Goal: Information Seeking & Learning: Learn about a topic

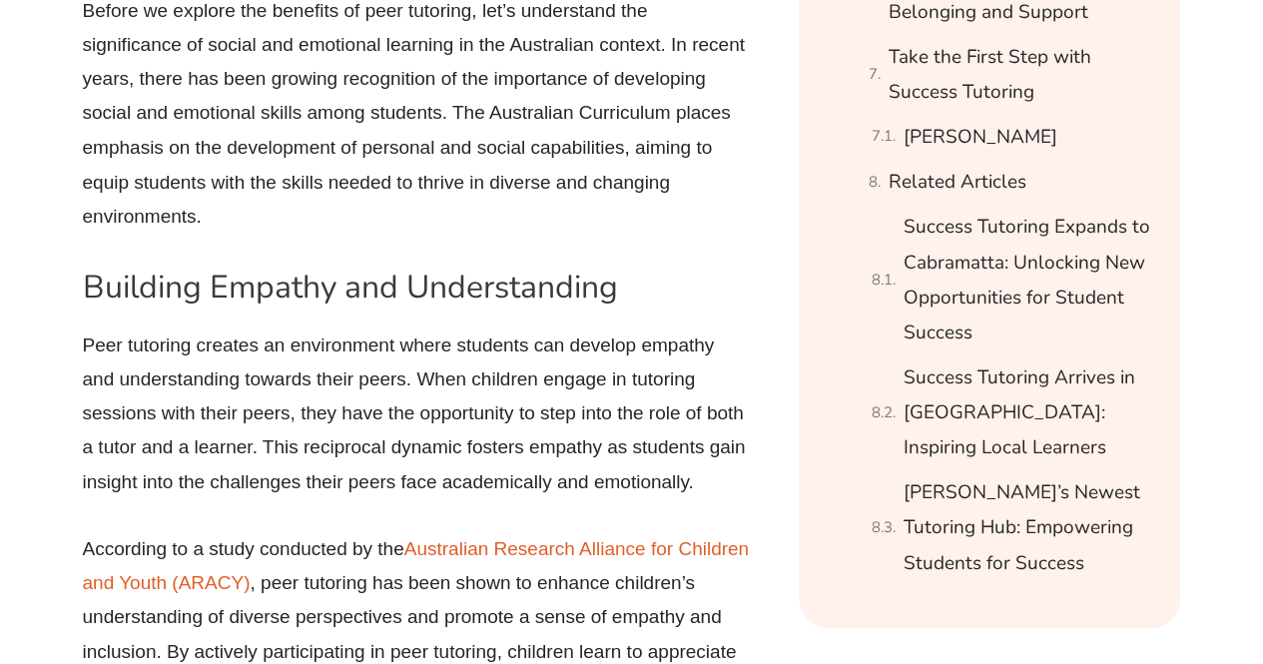
click at [471, 350] on p "Peer tutoring creates an environment where students can develop empathy and und…" at bounding box center [417, 412] width 669 height 171
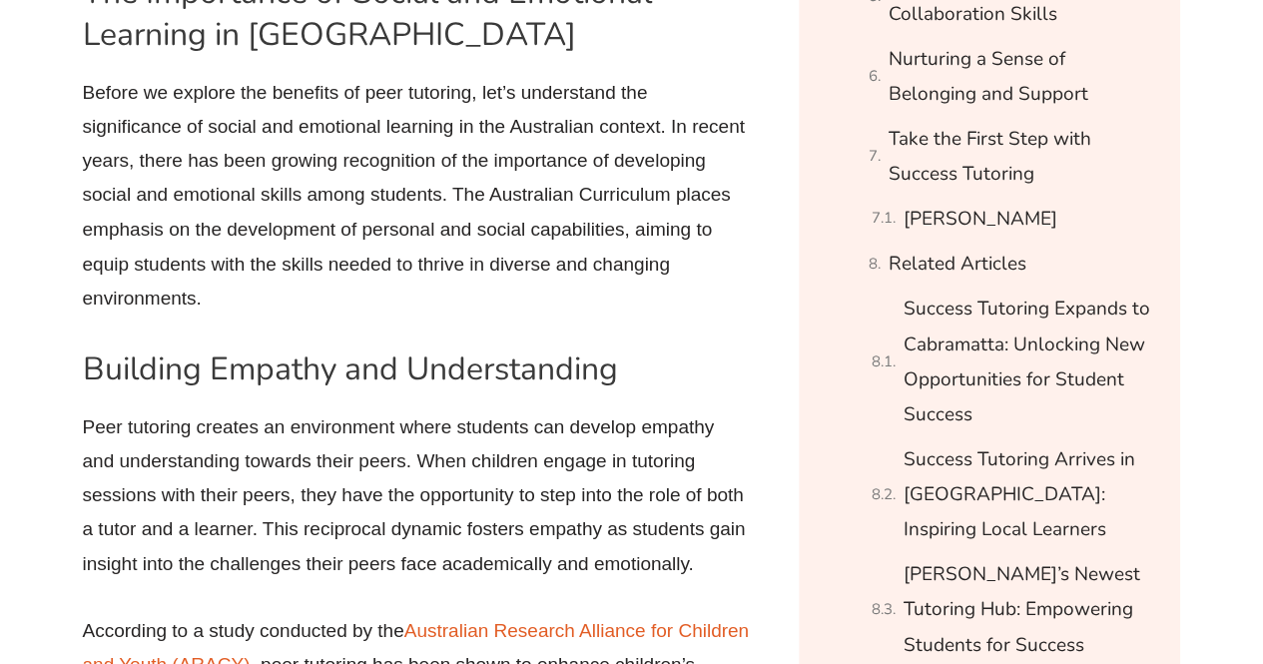
scroll to position [1665, 0]
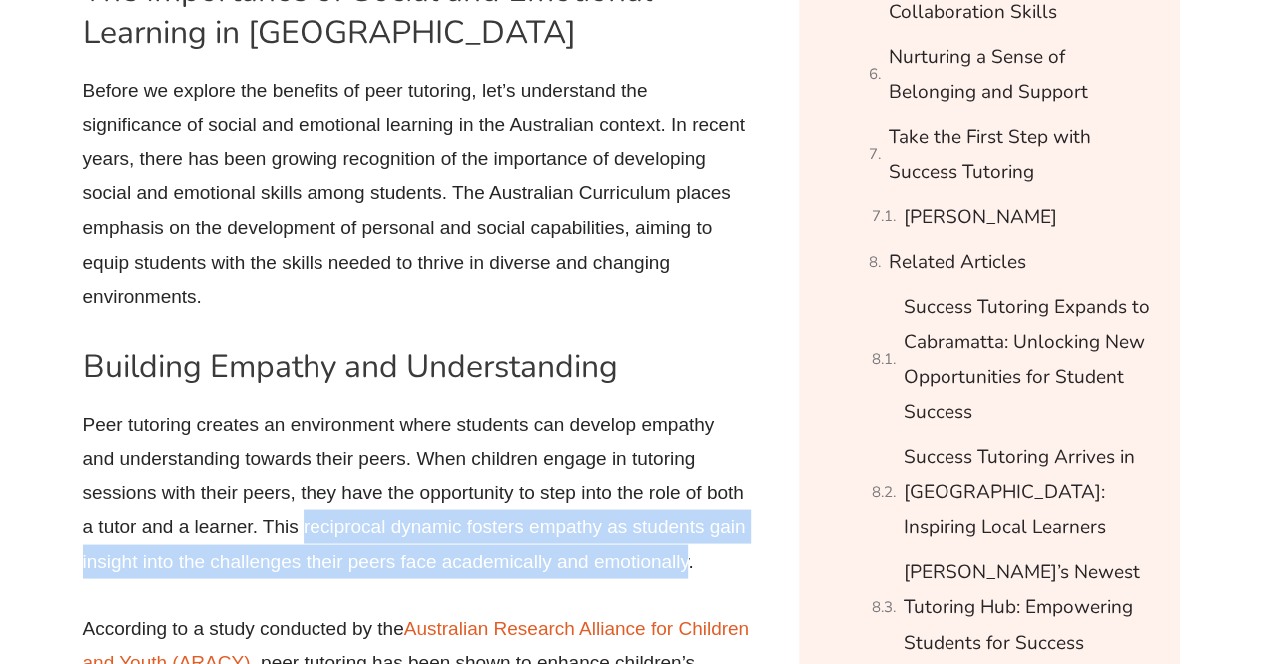
drag, startPoint x: 690, startPoint y: 554, endPoint x: 305, endPoint y: 527, distance: 385.2
click at [305, 527] on p "Peer tutoring creates an environment where students can develop empathy and und…" at bounding box center [417, 492] width 669 height 171
copy p "reciprocal dynamic fosters empathy as students gain insight into the challenges…"
click at [367, 560] on p "Peer tutoring creates an environment where students can develop empathy and und…" at bounding box center [417, 492] width 669 height 171
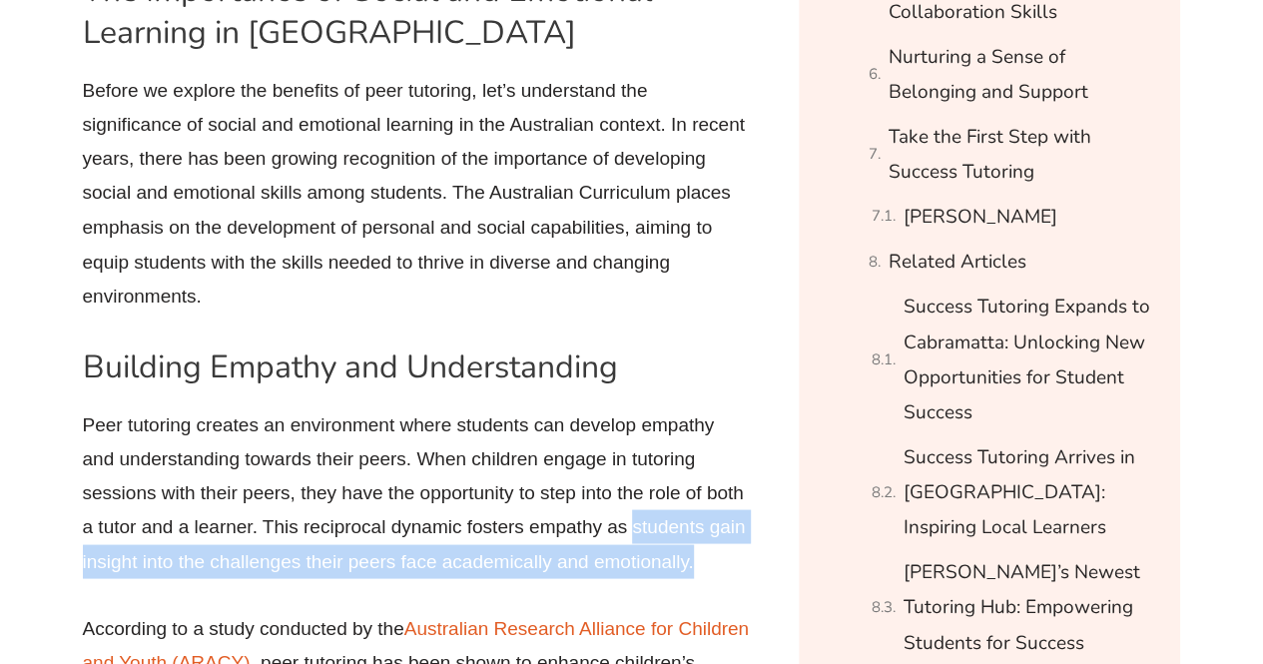
drag, startPoint x: 693, startPoint y: 554, endPoint x: 630, endPoint y: 513, distance: 75.0
click at [630, 513] on p "Peer tutoring creates an environment where students can develop empathy and und…" at bounding box center [417, 492] width 669 height 171
click at [627, 554] on p "Peer tutoring creates an environment where students can develop empathy and und…" at bounding box center [417, 492] width 669 height 171
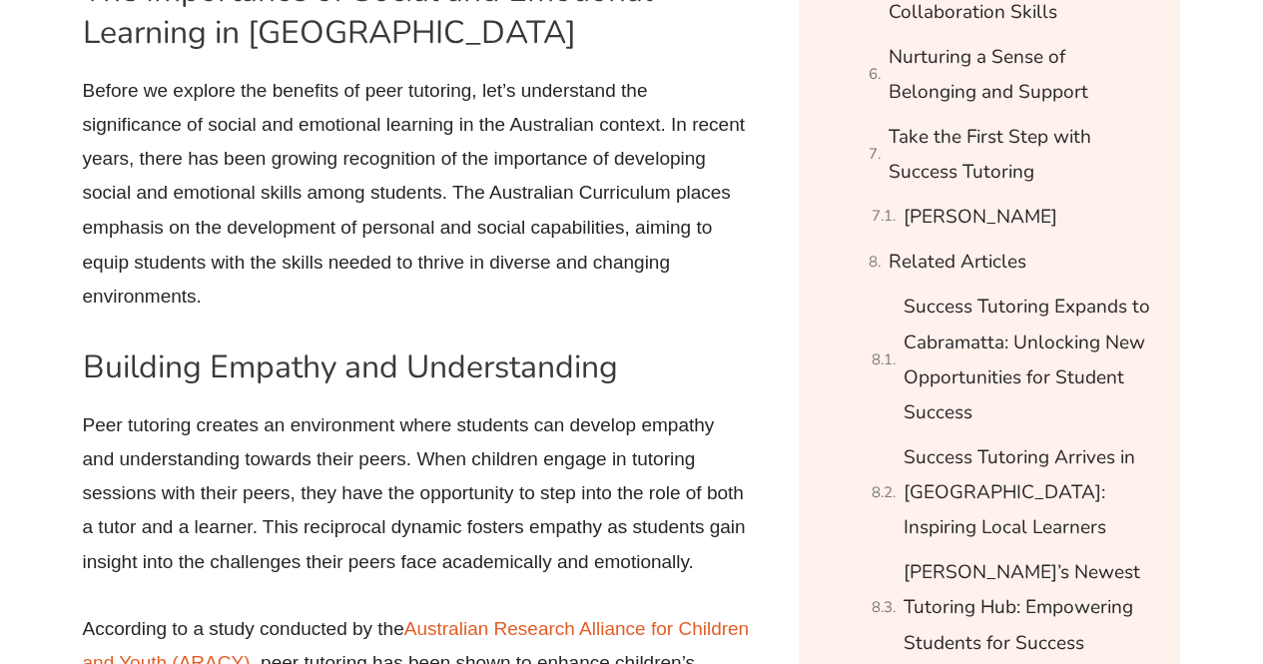
click at [428, 564] on p "Peer tutoring creates an environment where students can develop empathy and und…" at bounding box center [417, 492] width 669 height 171
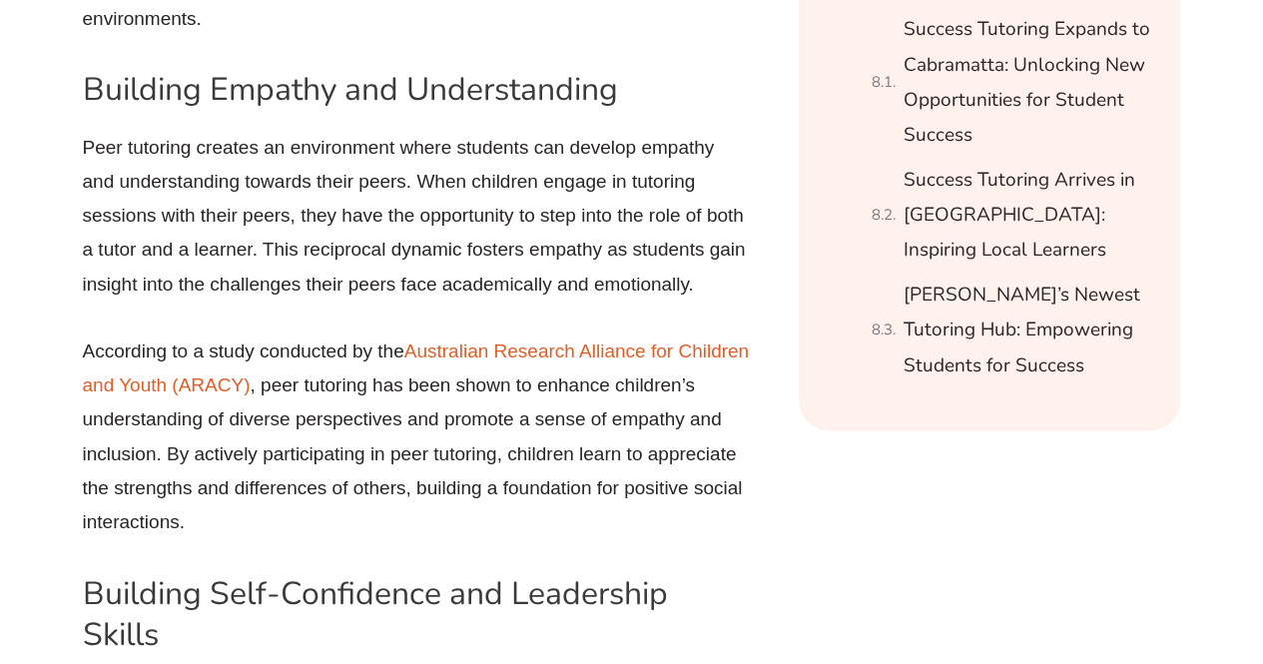
scroll to position [1944, 0]
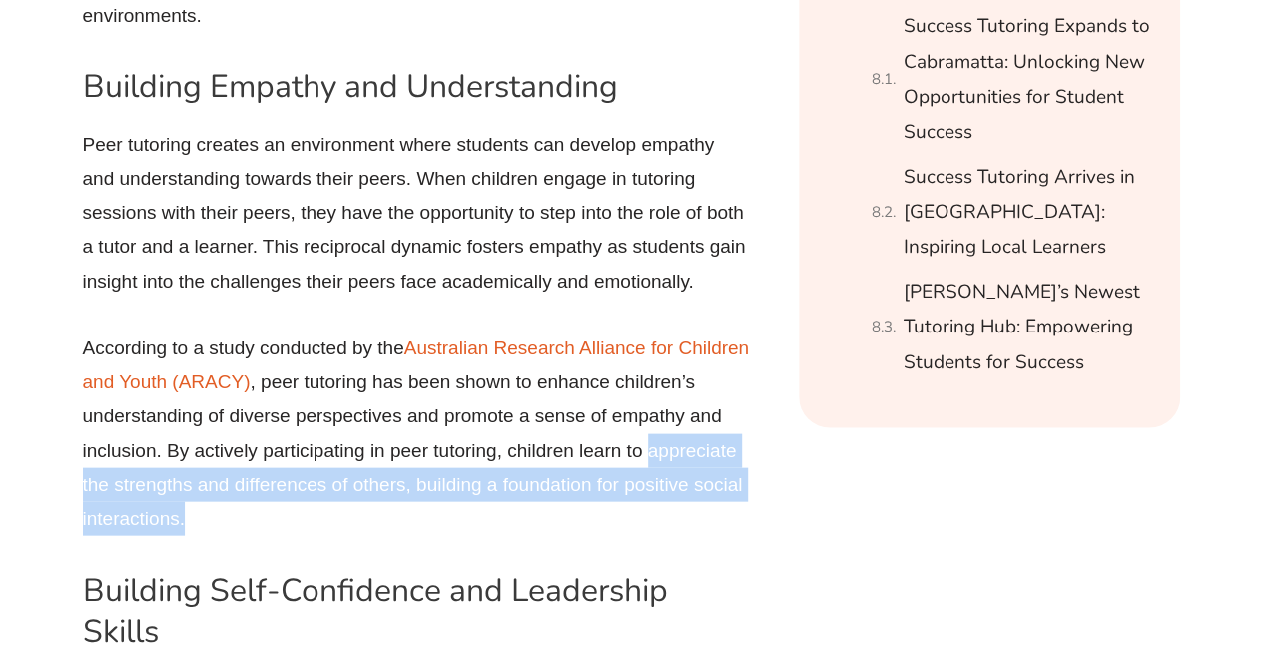
drag, startPoint x: 313, startPoint y: 508, endPoint x: 104, endPoint y: 482, distance: 211.2
click at [104, 482] on p "According to a study conducted by the Australian Research Alliance for Children…" at bounding box center [417, 433] width 669 height 205
copy p "appreciate the strengths and differences of others, building a foundation for p…"
drag, startPoint x: 184, startPoint y: 498, endPoint x: 388, endPoint y: 510, distance: 205.0
click at [388, 510] on p "According to a study conducted by the Australian Research Alliance for Children…" at bounding box center [417, 433] width 669 height 205
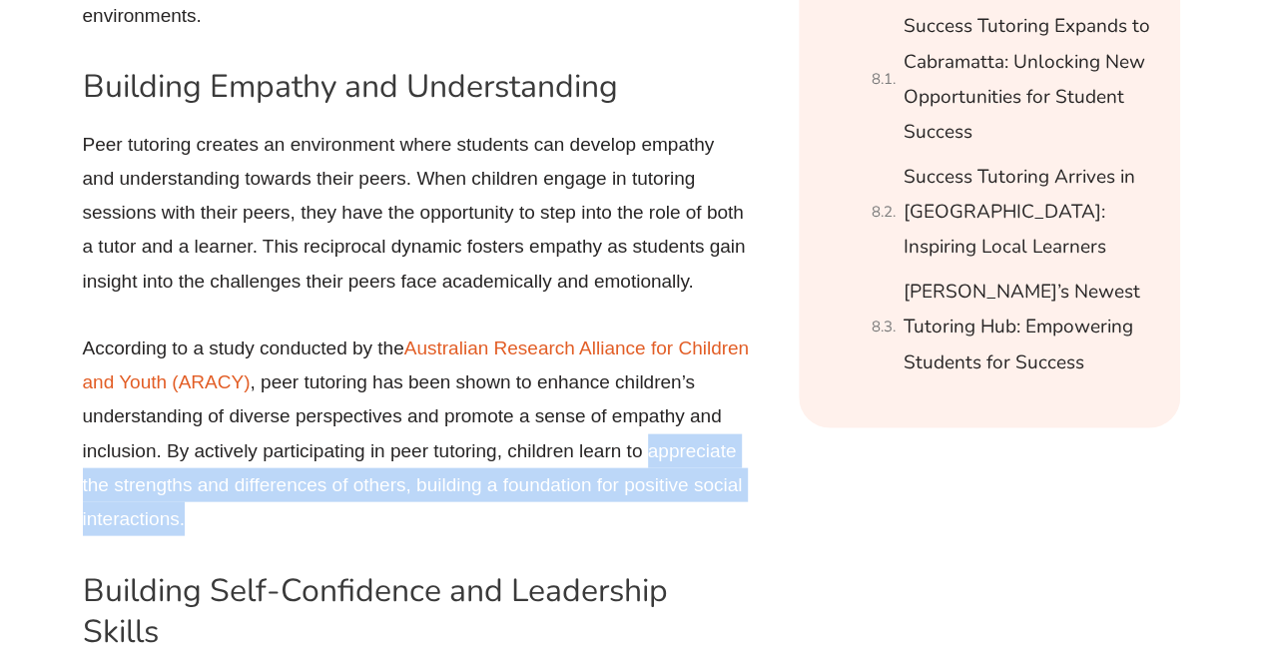
copy p "appreciate the strengths and differences of others, building a foundation for p…"
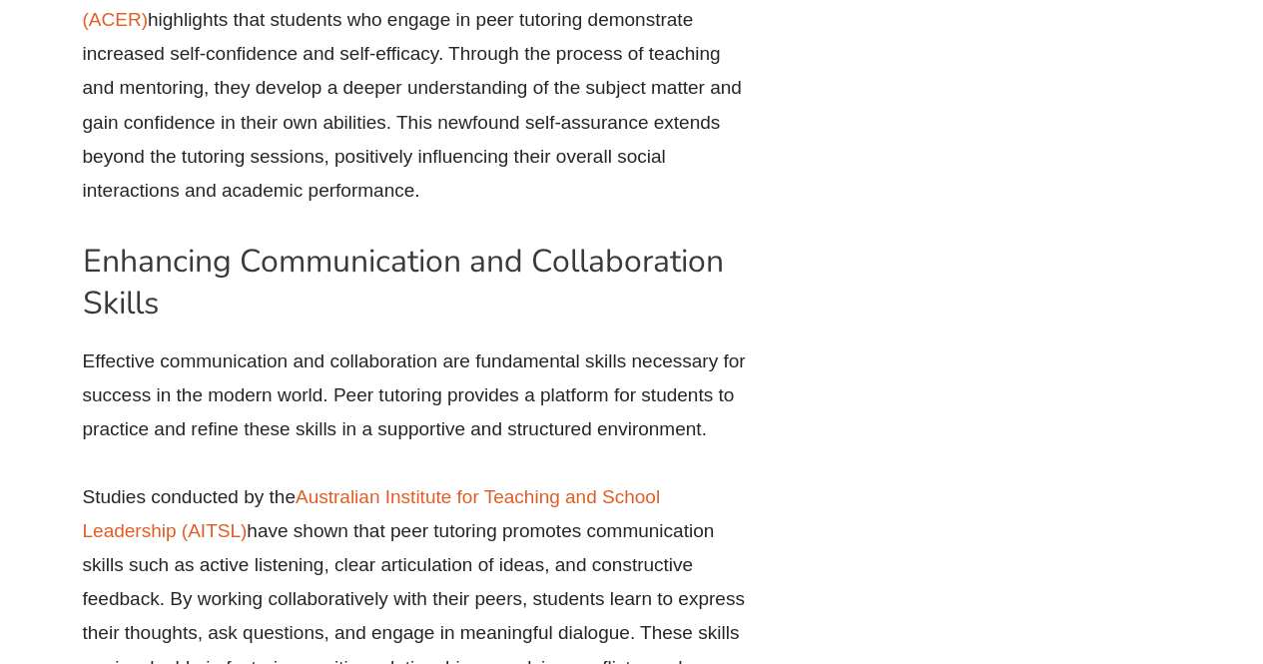
scroll to position [2823, 0]
